Goal: Navigation & Orientation: Understand site structure

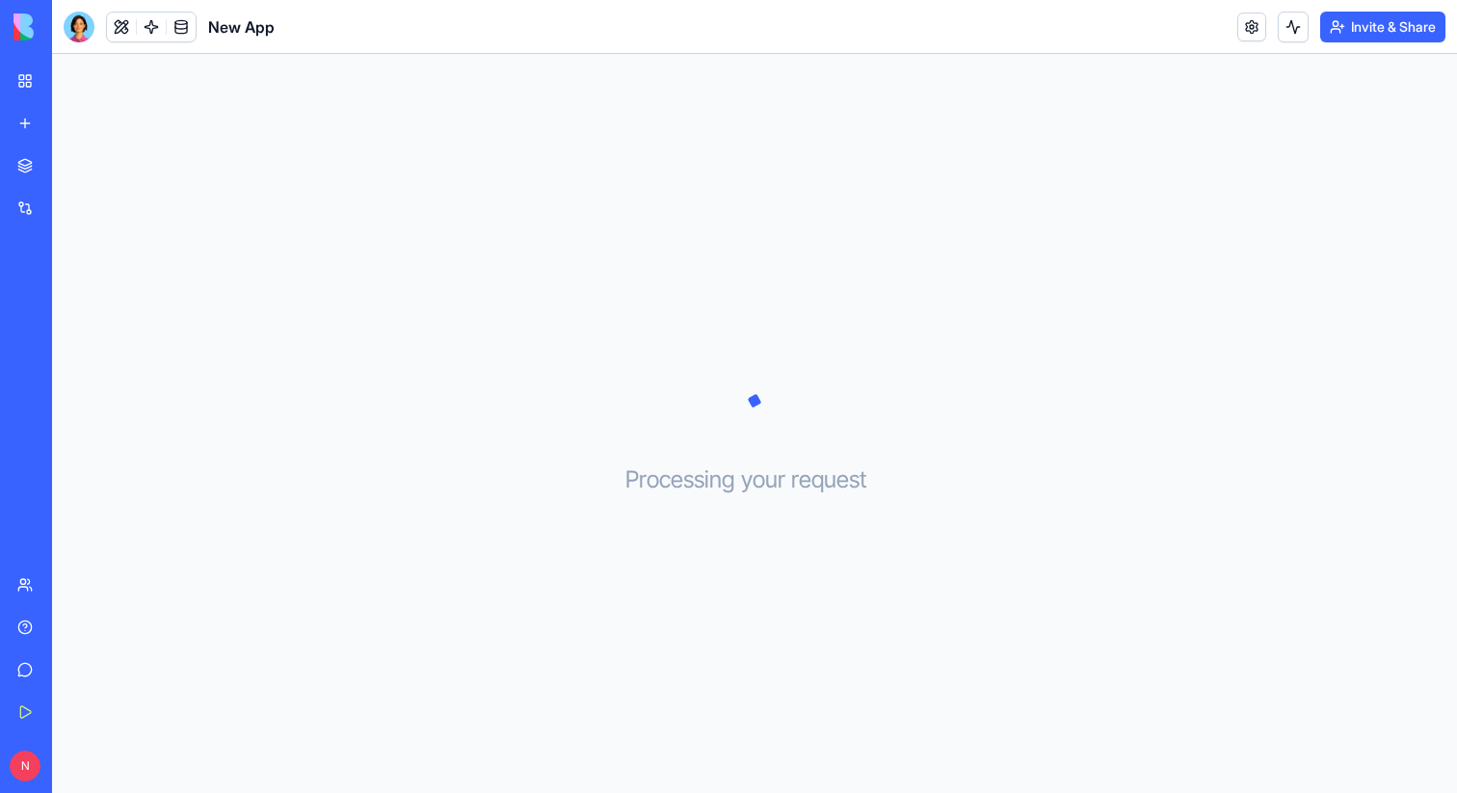
click at [82, 30] on div at bounding box center [79, 27] width 31 height 31
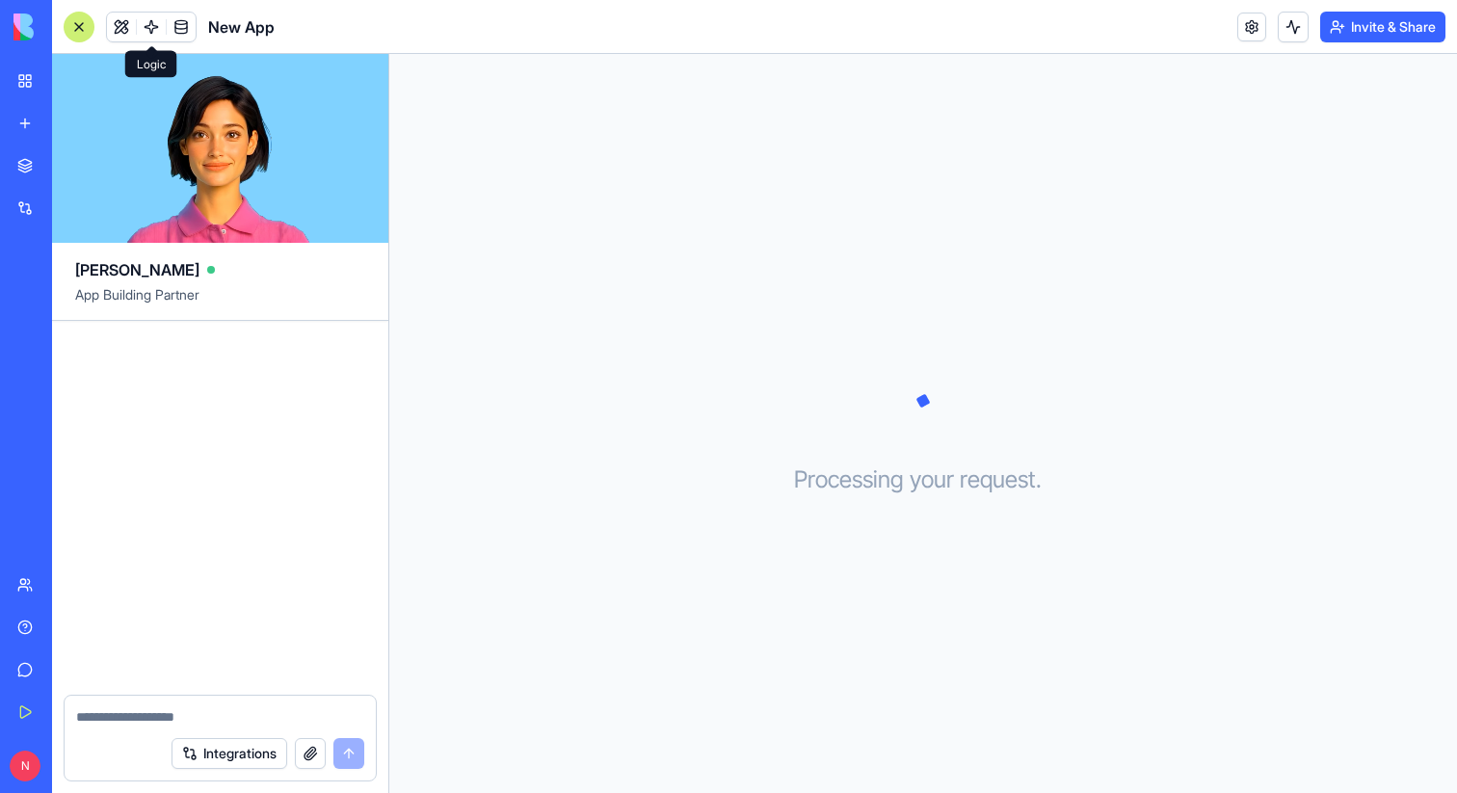
click at [148, 32] on link at bounding box center [151, 27] width 29 height 29
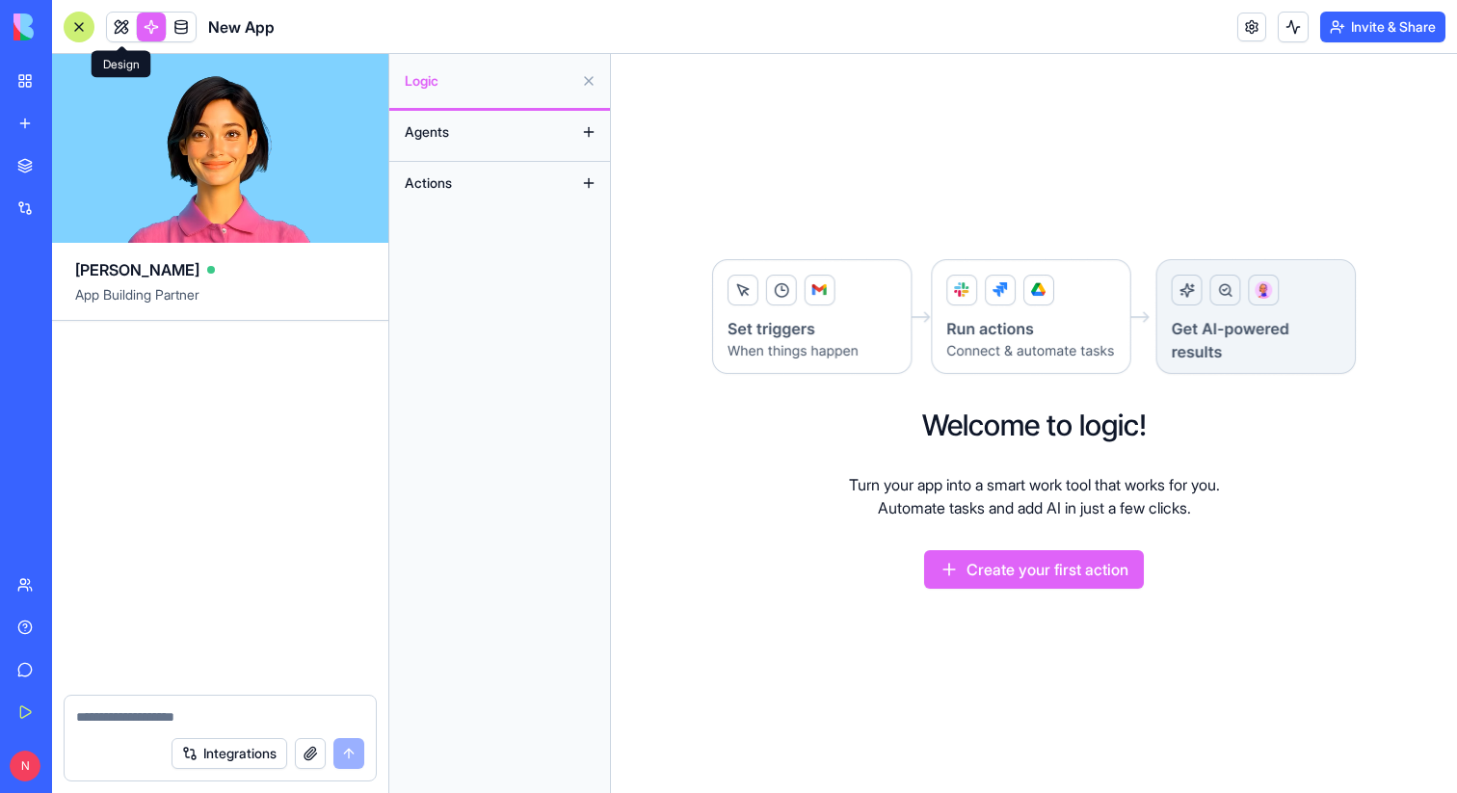
click at [113, 30] on link at bounding box center [121, 27] width 29 height 29
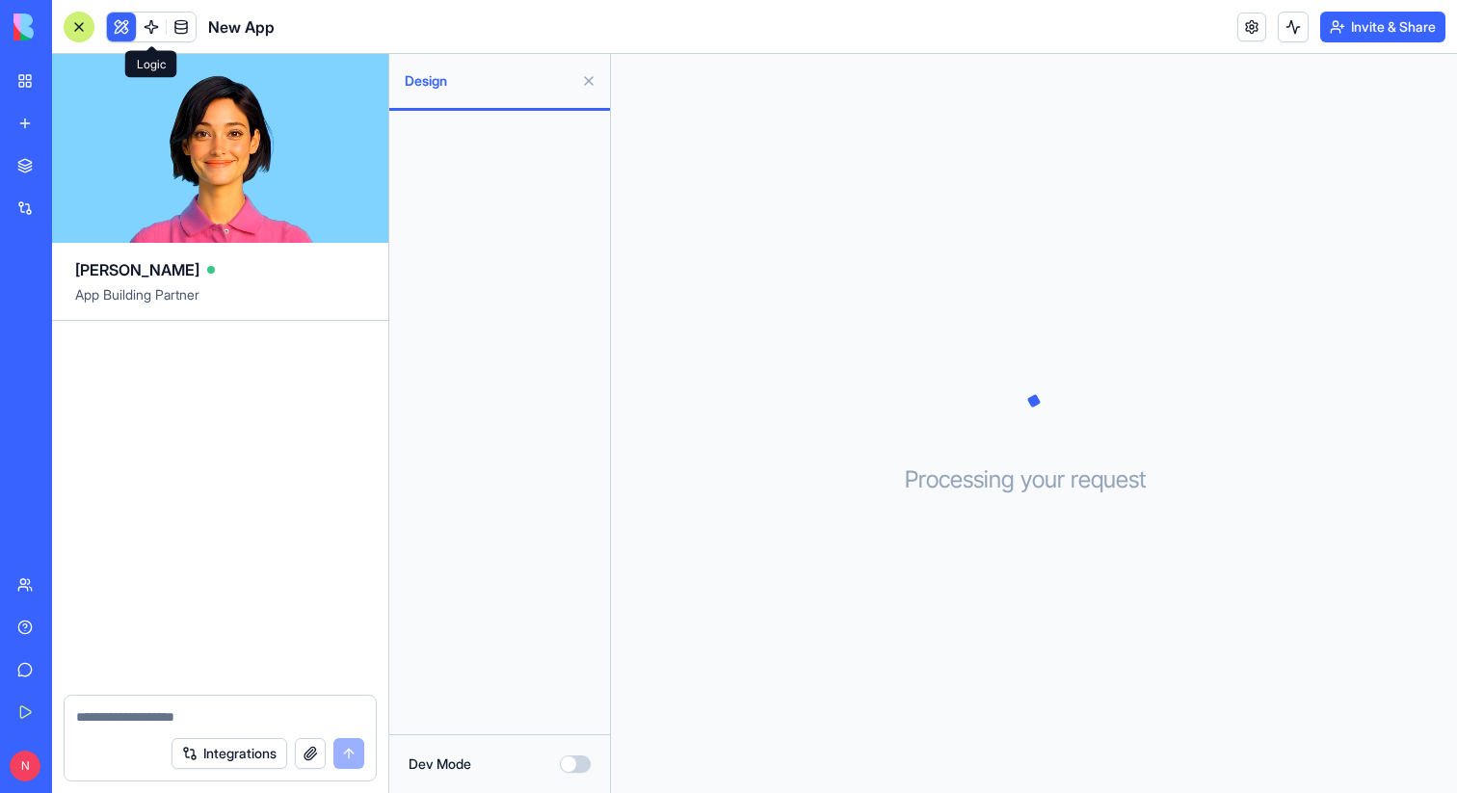
click at [146, 24] on link at bounding box center [151, 27] width 29 height 29
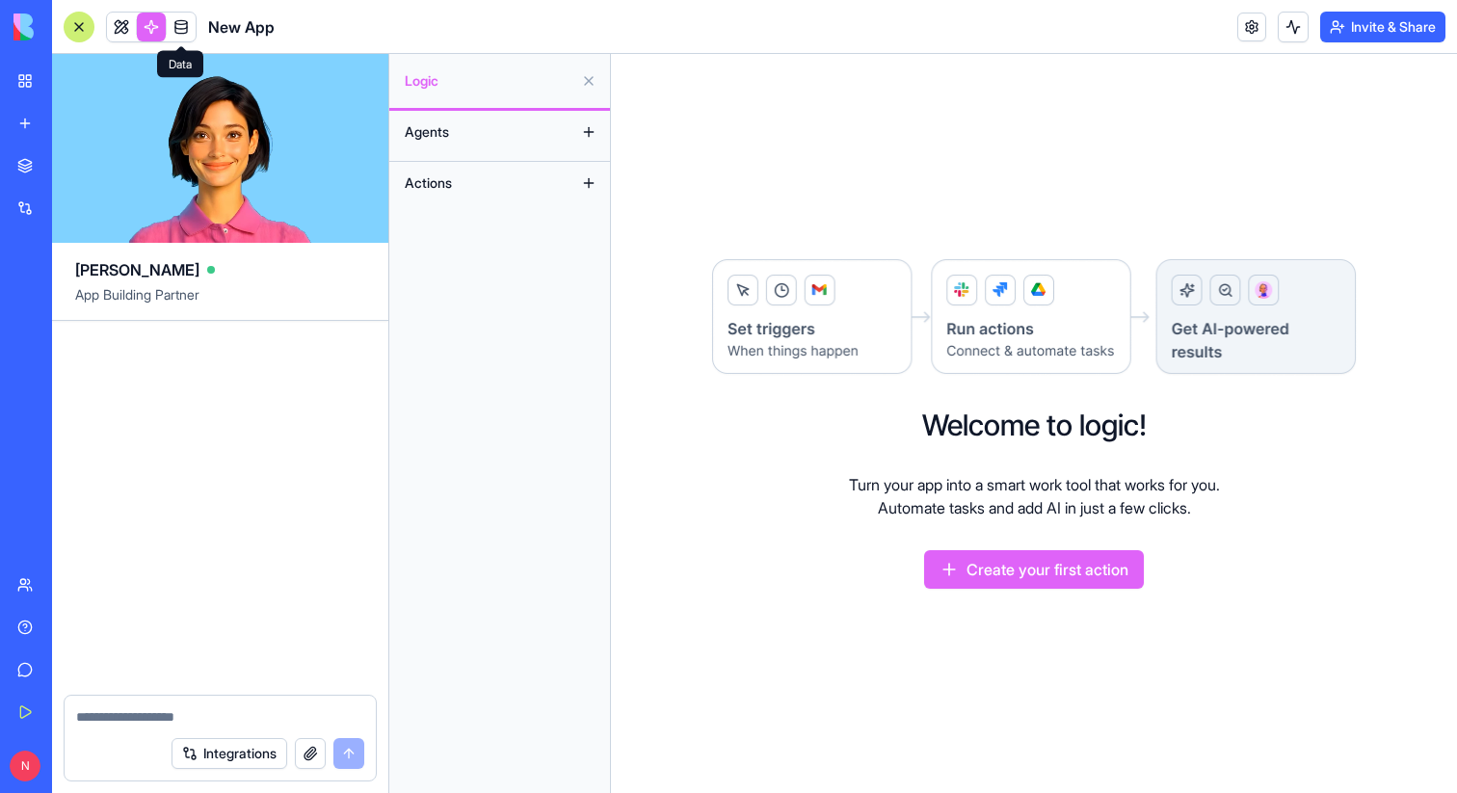
click at [182, 24] on link at bounding box center [181, 27] width 29 height 29
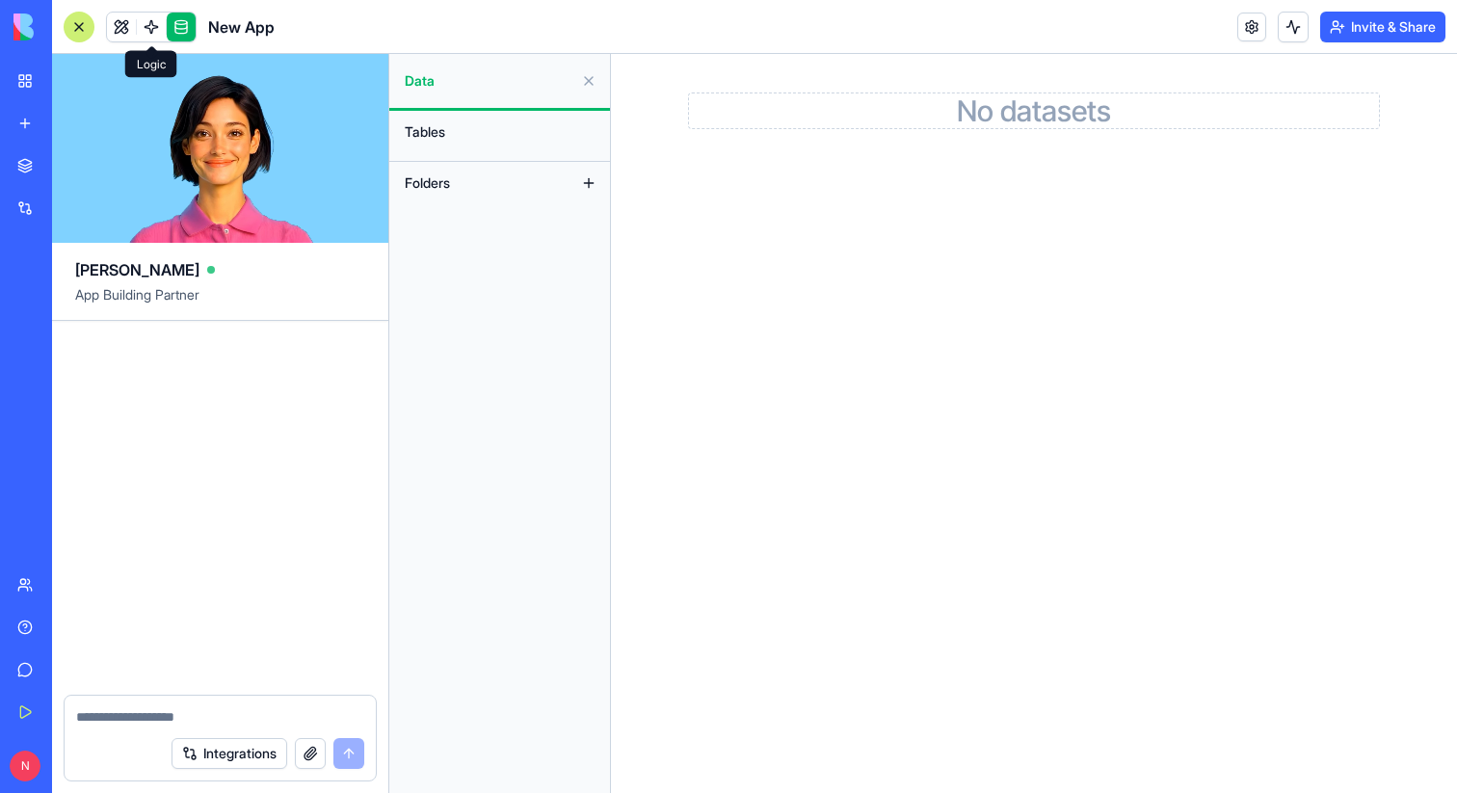
click at [152, 26] on link at bounding box center [151, 27] width 29 height 29
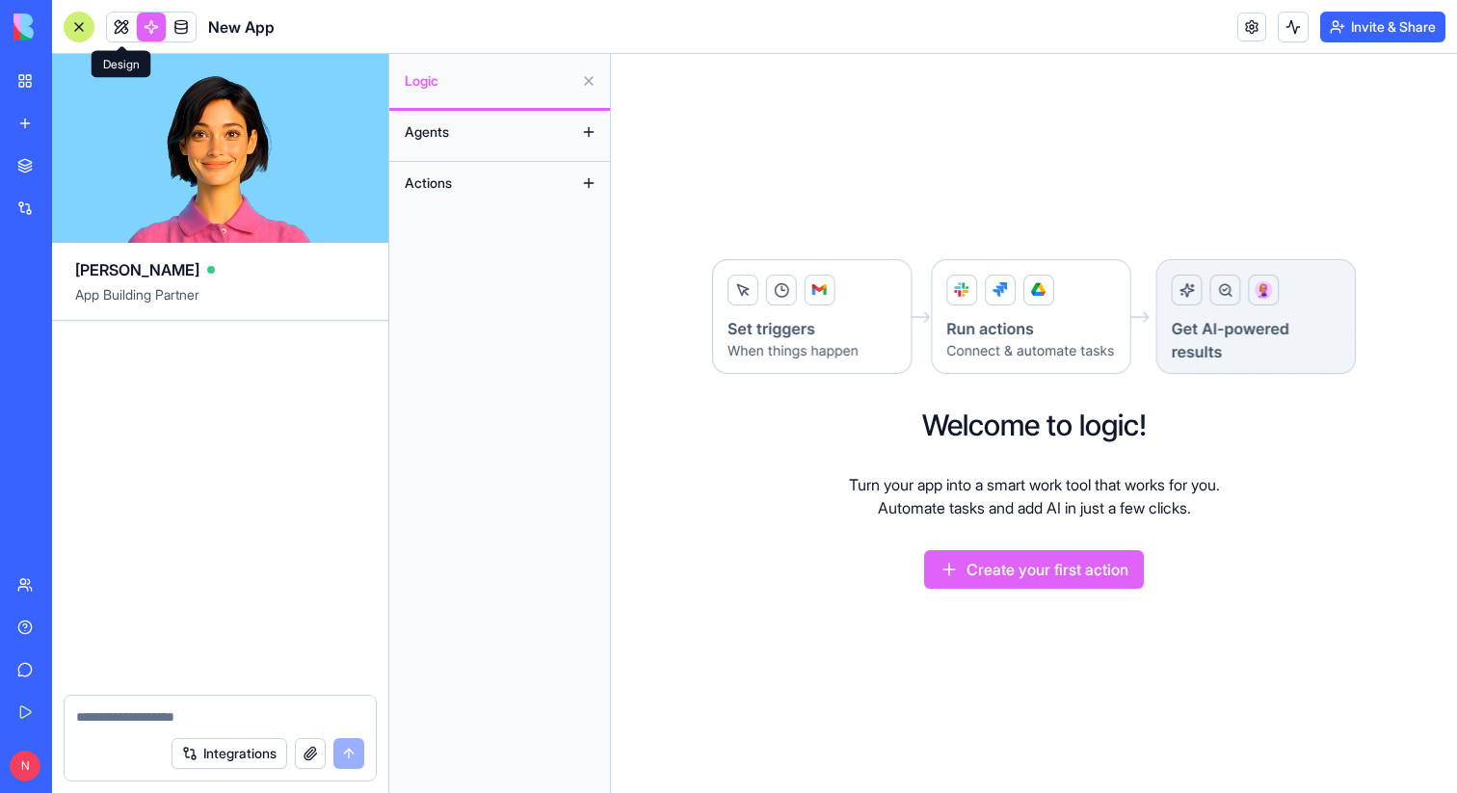
click at [131, 32] on link at bounding box center [121, 27] width 29 height 29
